Goal: Check status: Check status

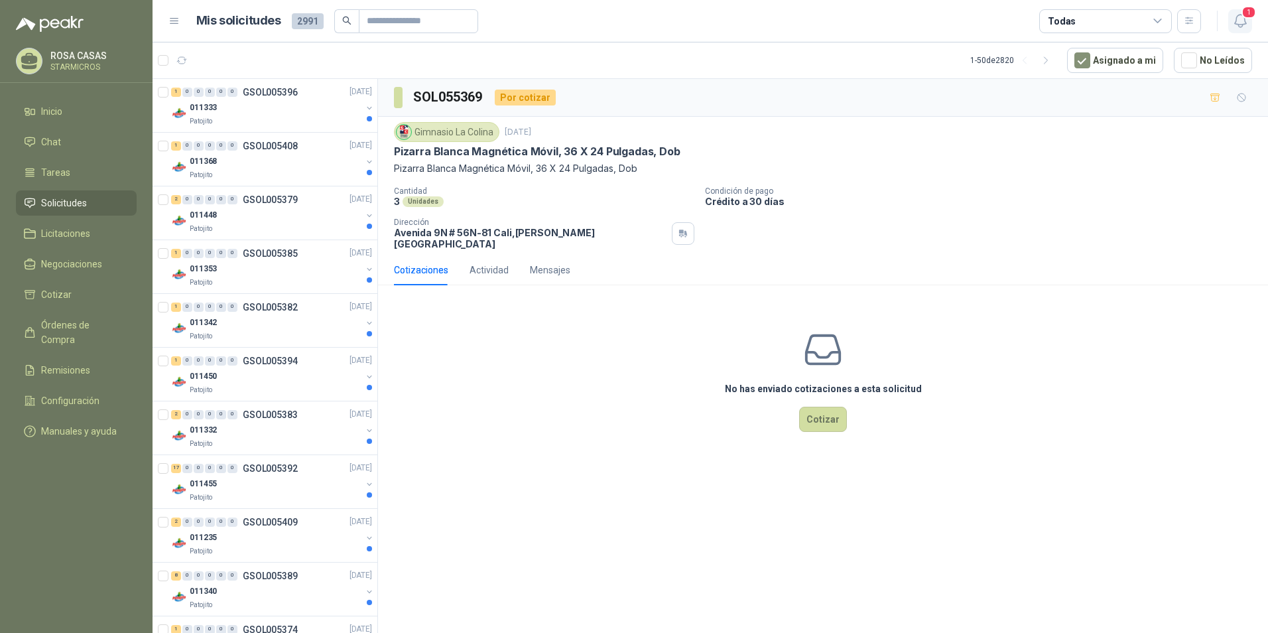
click at [1243, 31] on button "1" at bounding box center [1240, 21] width 24 height 24
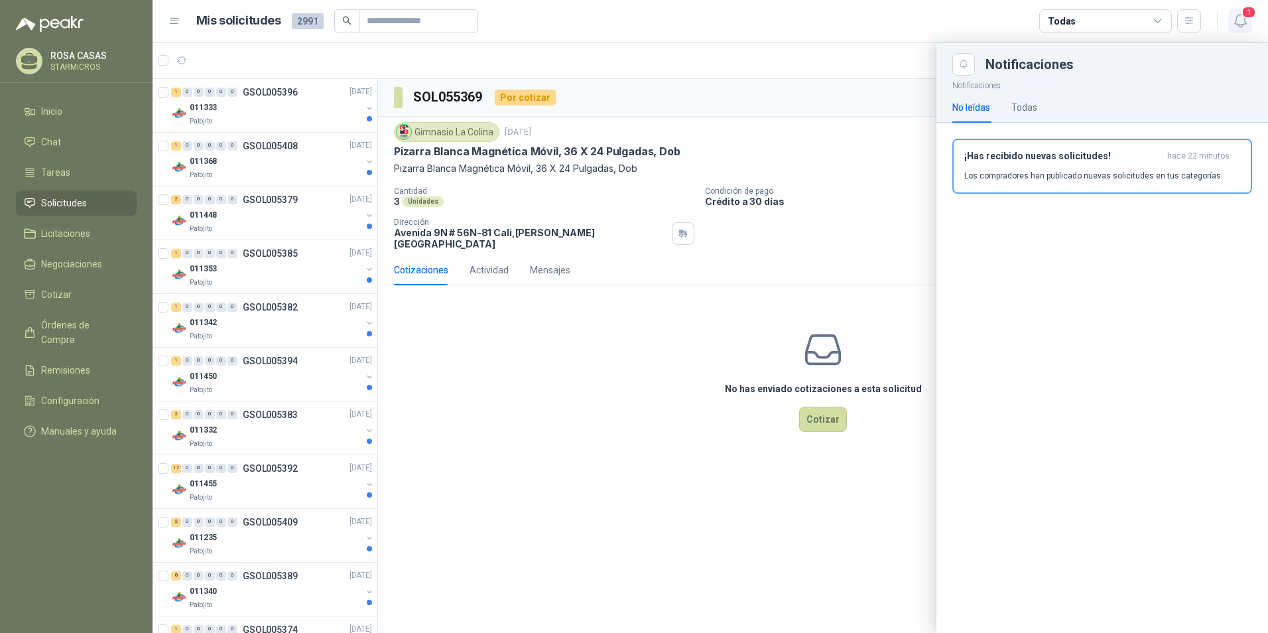
click at [1243, 31] on button "1" at bounding box center [1240, 21] width 24 height 24
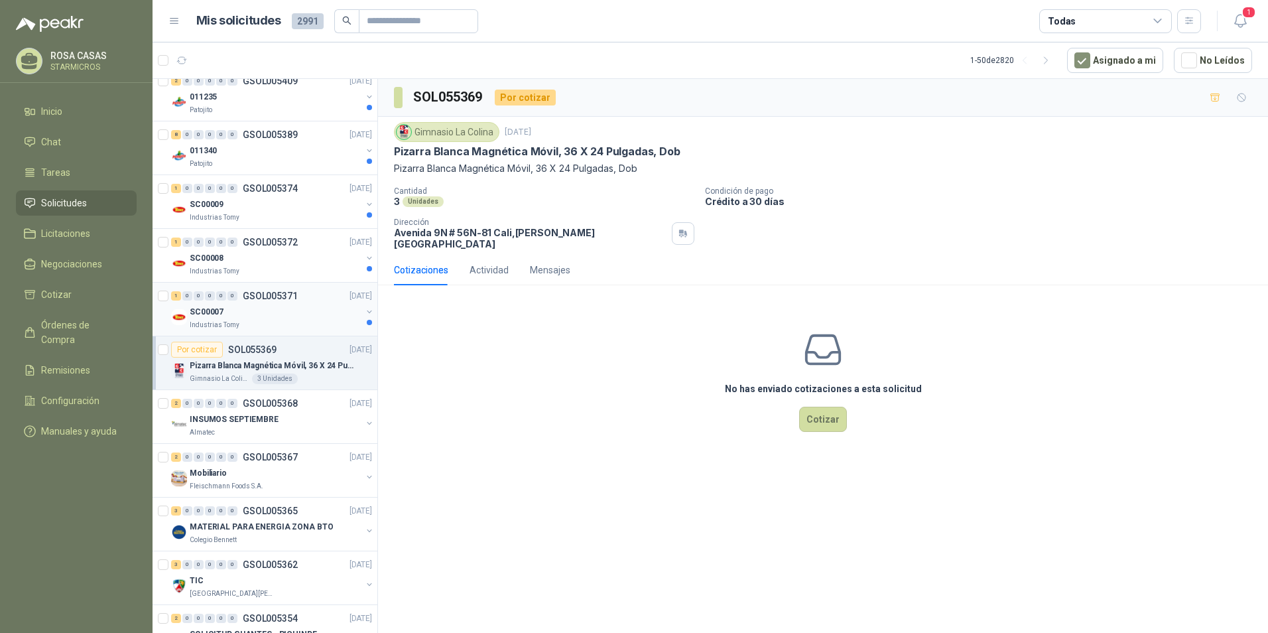
scroll to position [464, 0]
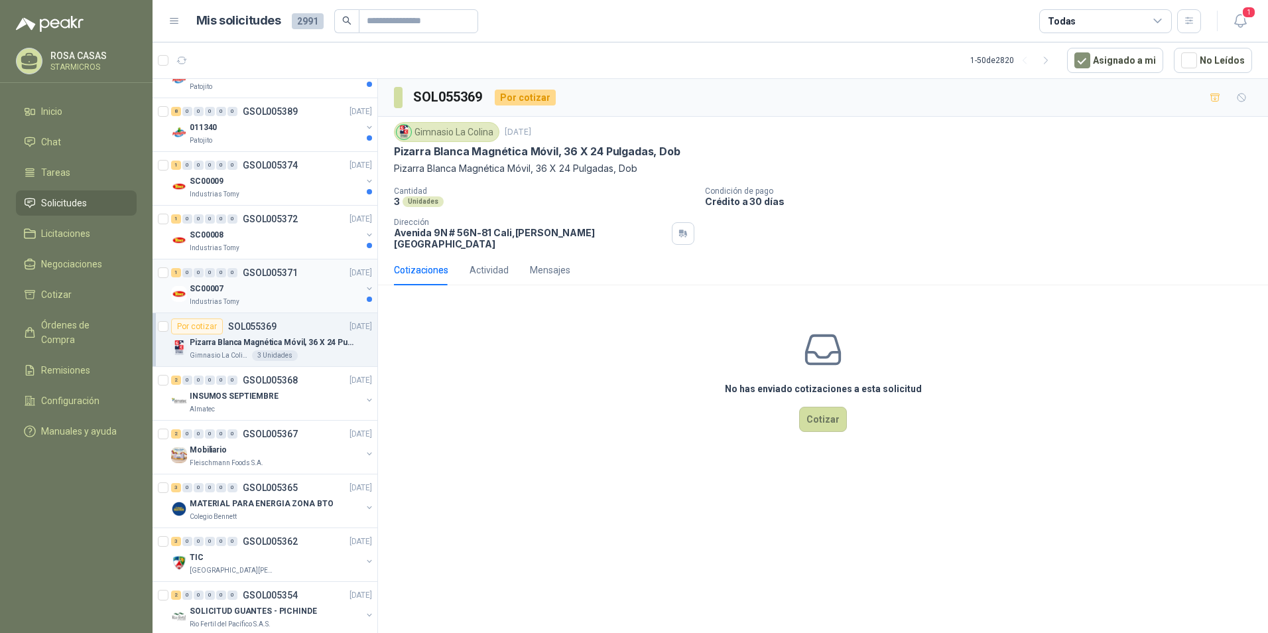
click at [282, 306] on div "Industrias Tomy" at bounding box center [276, 301] width 172 height 11
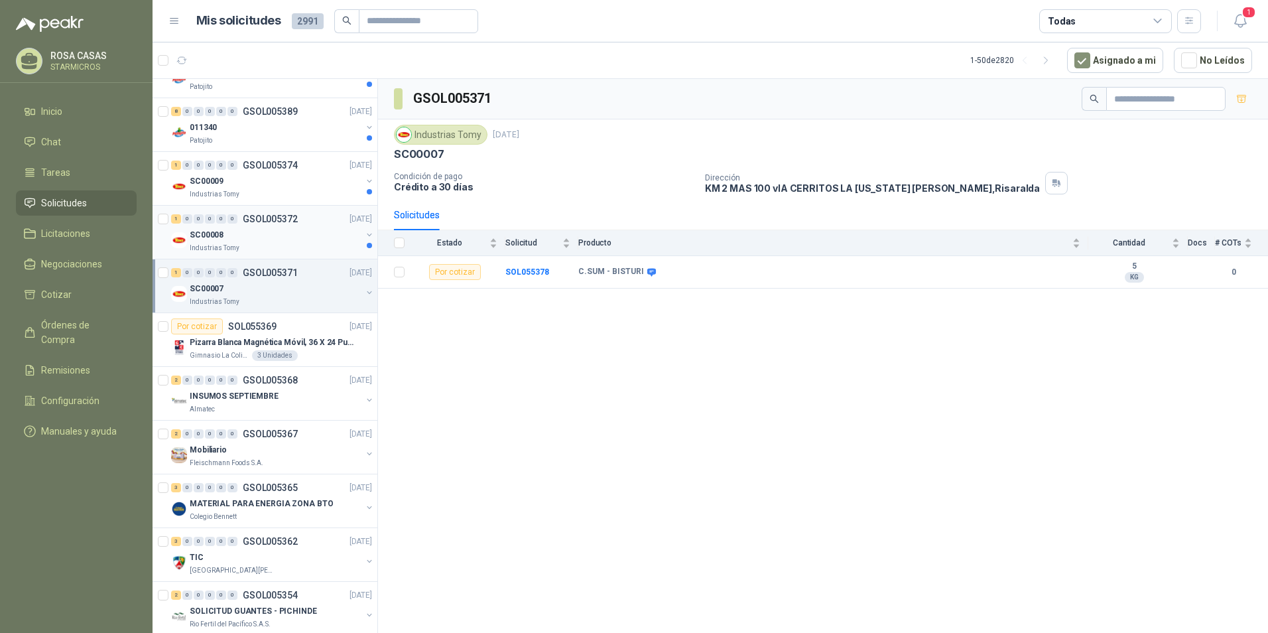
click at [196, 231] on p "SC00008" at bounding box center [207, 235] width 34 height 13
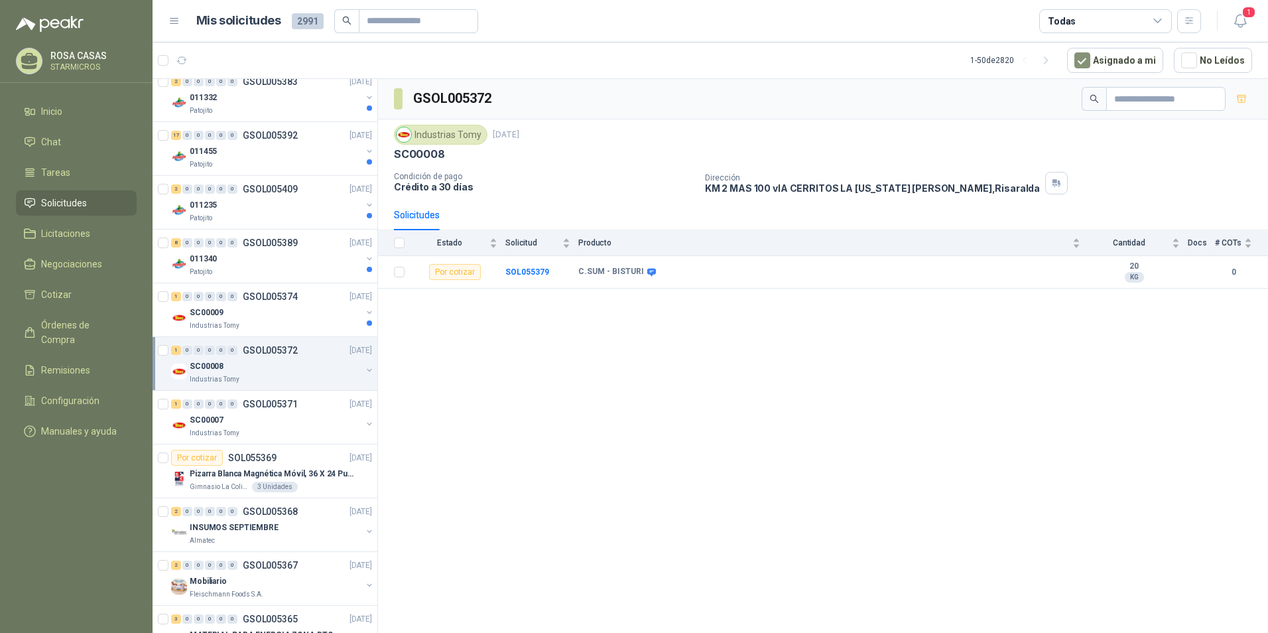
scroll to position [332, 0]
click at [303, 304] on div "1 0 0 0 0 0 GSOL005374 10/09/25" at bounding box center [273, 298] width 204 height 16
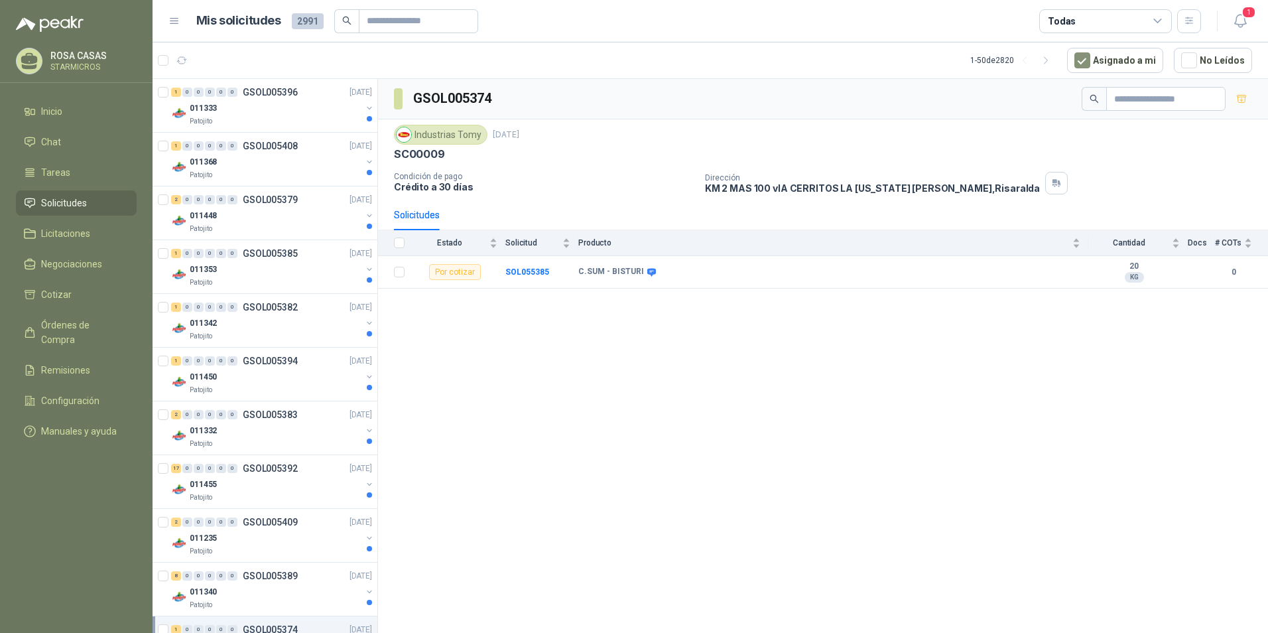
click at [1068, 478] on div "GSOL005374 Industrias Tomy 10 sept, 2025 SC00009 Condición de pago Crédito a 30…" at bounding box center [823, 358] width 890 height 558
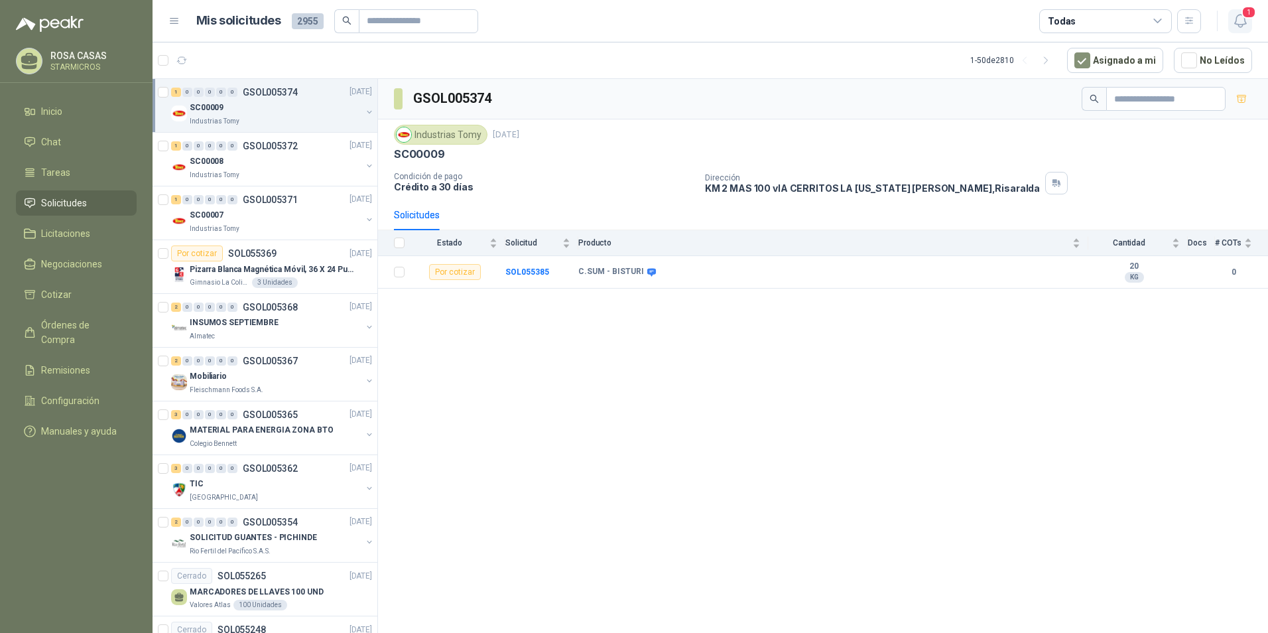
click at [1243, 31] on button "1" at bounding box center [1240, 21] width 24 height 24
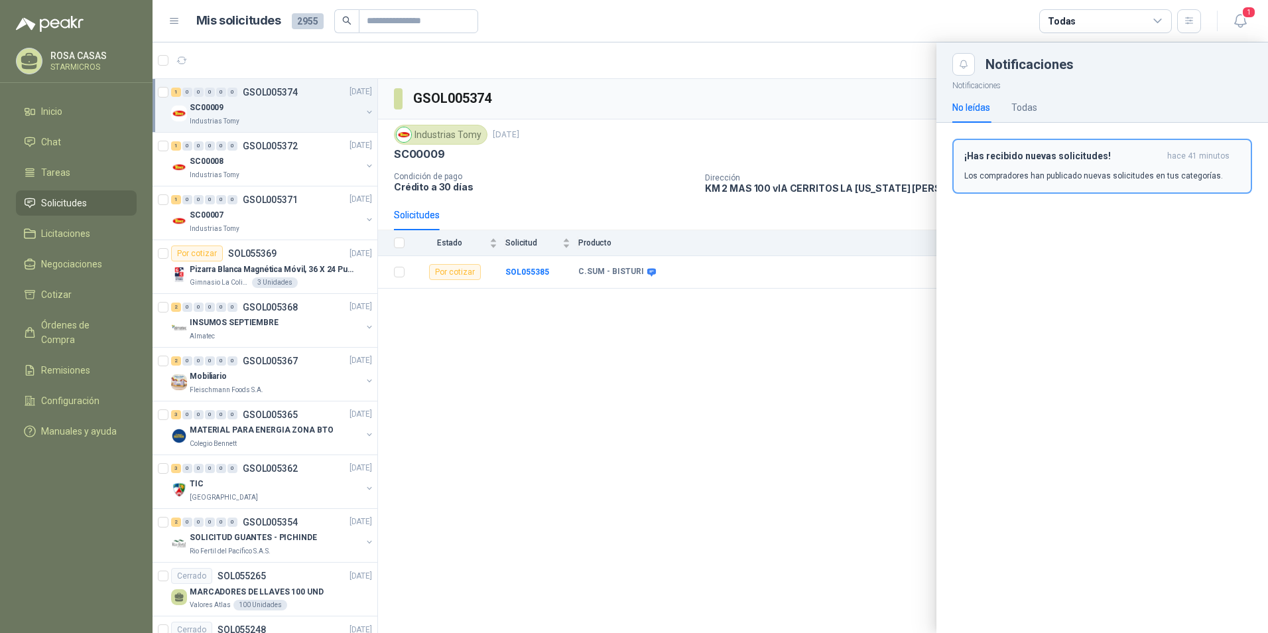
click at [1048, 158] on h3 "¡Has recibido nuevas solicitudes!" at bounding box center [1063, 156] width 198 height 11
